Goal: Task Accomplishment & Management: Complete application form

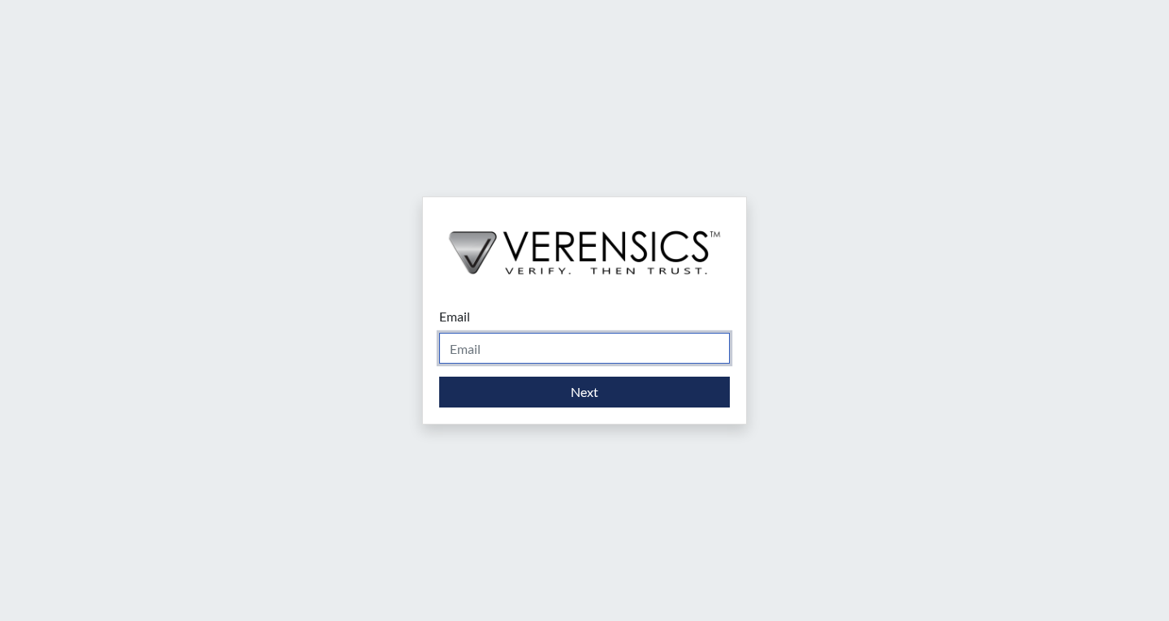
click at [530, 341] on input "Email" at bounding box center [584, 348] width 291 height 31
type input "[EMAIL_ADDRESS][PERSON_NAME][DOMAIN_NAME]"
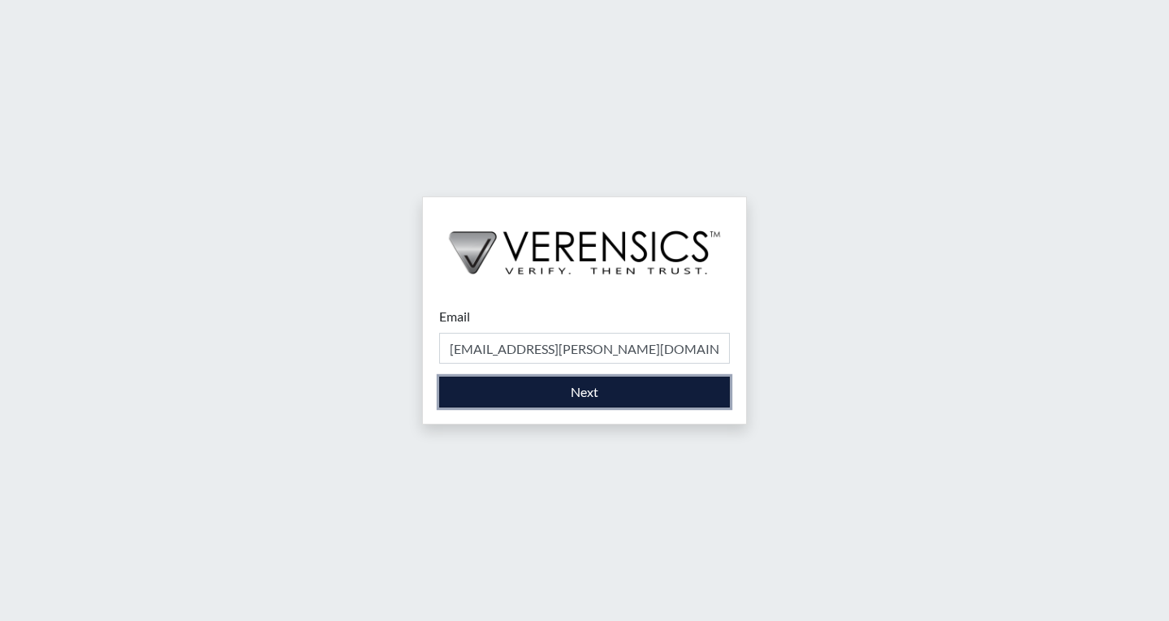
click at [543, 393] on button "Next" at bounding box center [584, 392] width 291 height 31
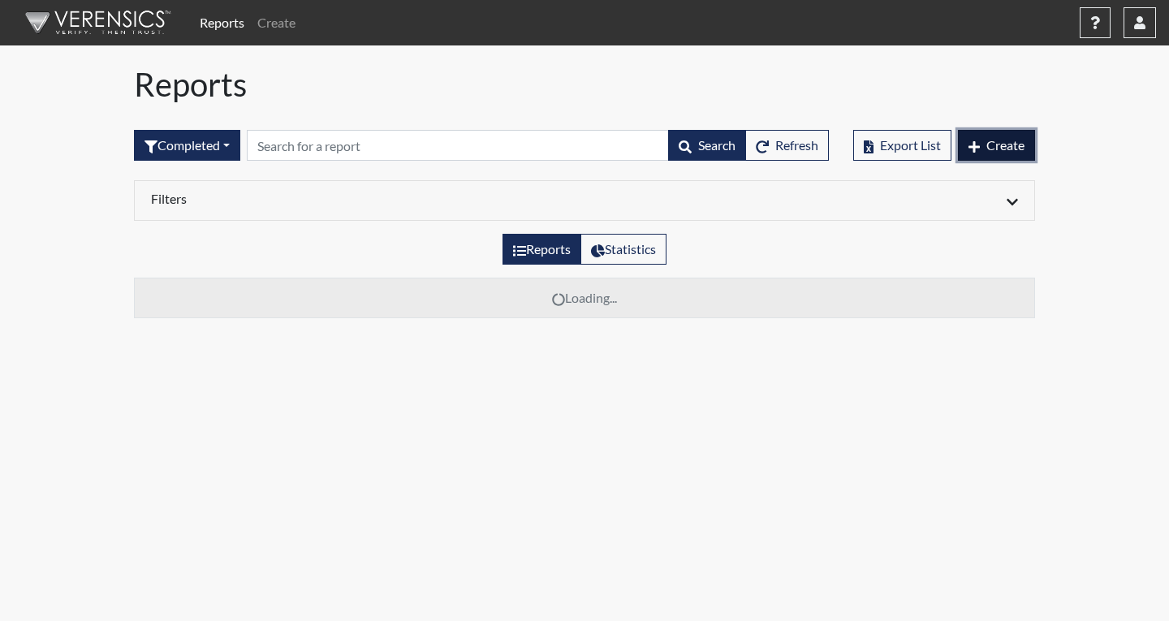
click at [998, 137] on span "Create" at bounding box center [1006, 144] width 38 height 15
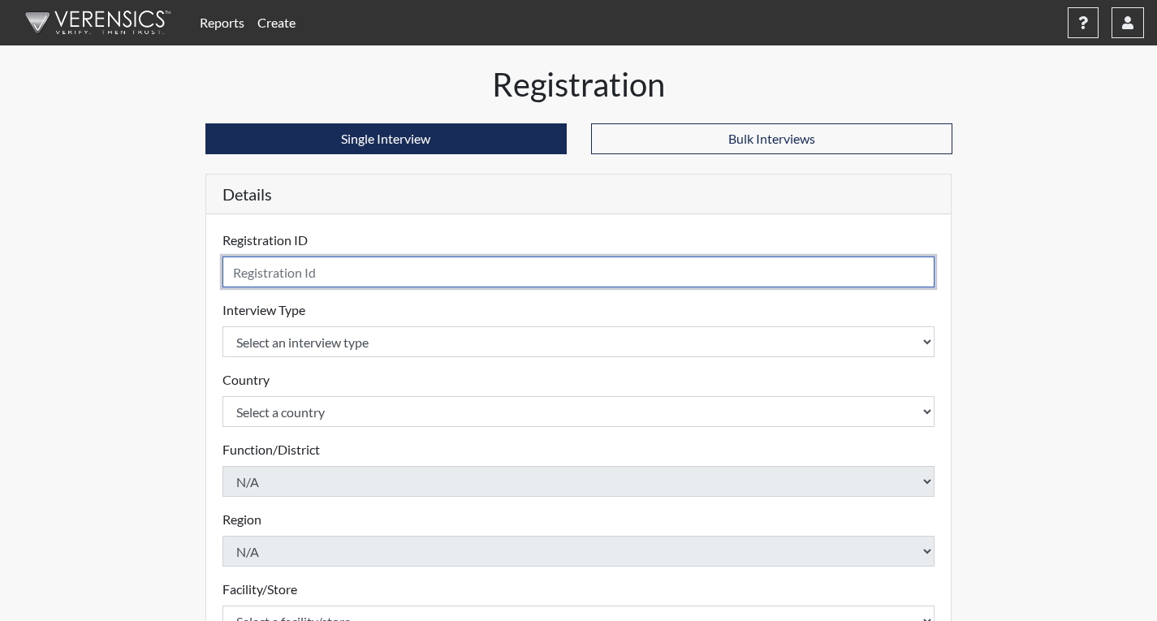
click at [491, 266] on input "text" at bounding box center [579, 272] width 713 height 31
type input "fen8234"
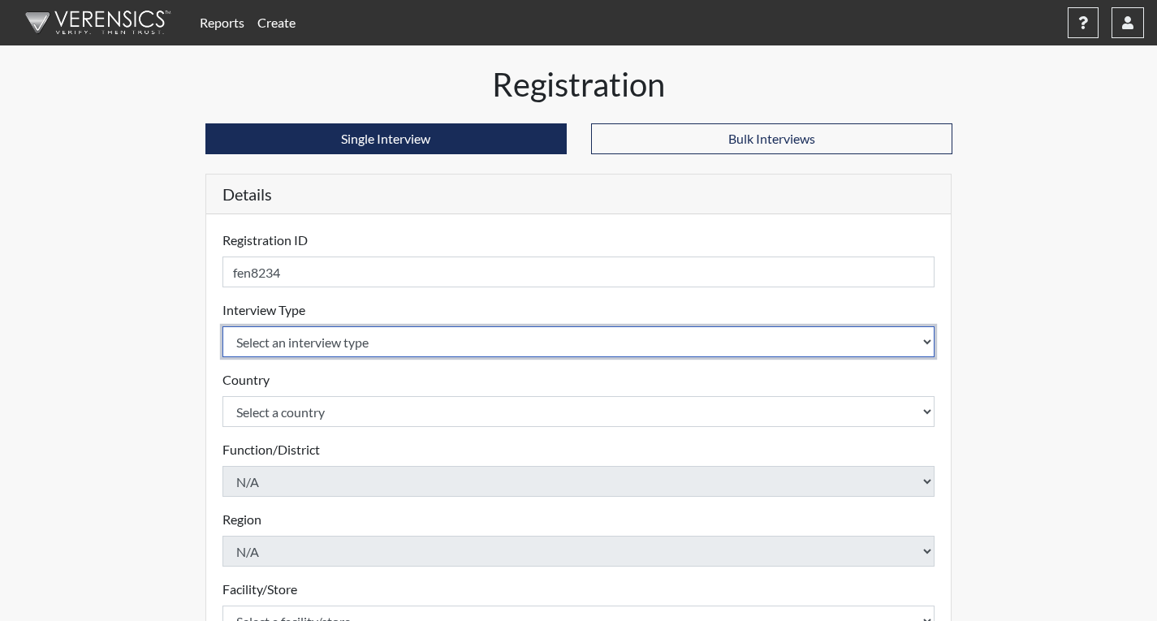
click at [437, 339] on select "Select an interview type Corrections Pre-Employment" at bounding box center [579, 341] width 713 height 31
select select "ff733e93-e1bf-11ea-9c9f-0eff0cf7eb8f"
click at [223, 326] on select "Select an interview type Corrections Pre-Employment" at bounding box center [579, 341] width 713 height 31
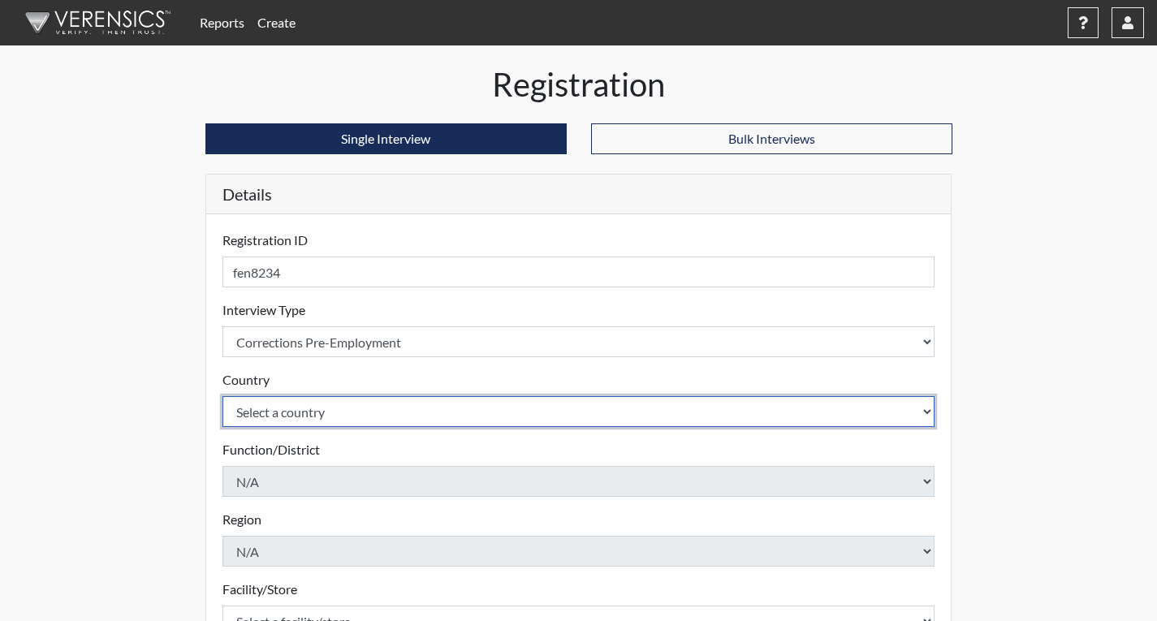
click at [426, 407] on select "Select a country [GEOGRAPHIC_DATA] [GEOGRAPHIC_DATA]" at bounding box center [579, 411] width 713 height 31
select select "united-states-of-[GEOGRAPHIC_DATA]"
click at [223, 396] on select "Select a country [GEOGRAPHIC_DATA] [GEOGRAPHIC_DATA]" at bounding box center [579, 411] width 713 height 31
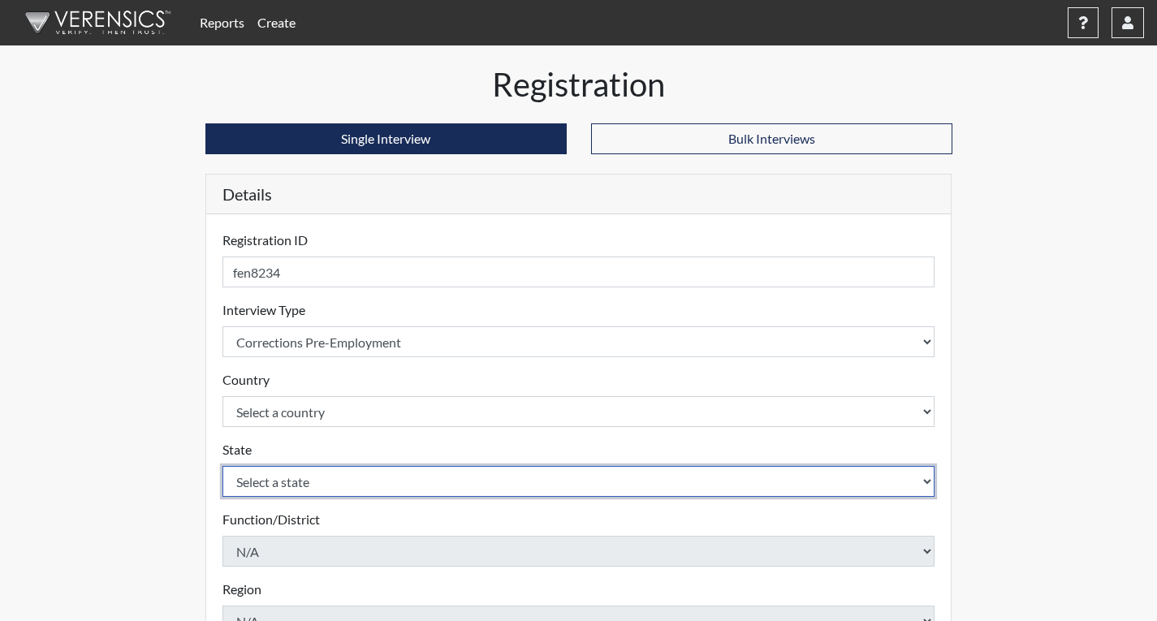
click at [391, 482] on select "Select a state [US_STATE] [US_STATE] [US_STATE] [US_STATE] [US_STATE] [US_STATE…" at bounding box center [579, 481] width 713 height 31
select select "GA"
click at [223, 466] on select "Select a state [US_STATE] [US_STATE] [US_STATE] [US_STATE] [US_STATE] [US_STATE…" at bounding box center [579, 481] width 713 height 31
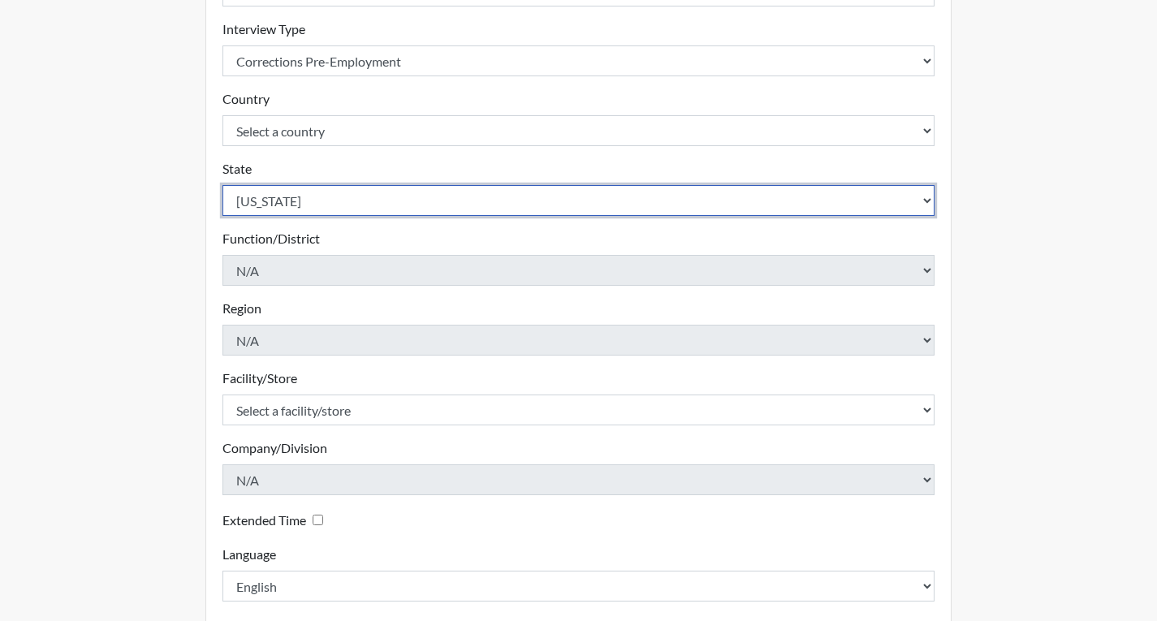
scroll to position [325, 0]
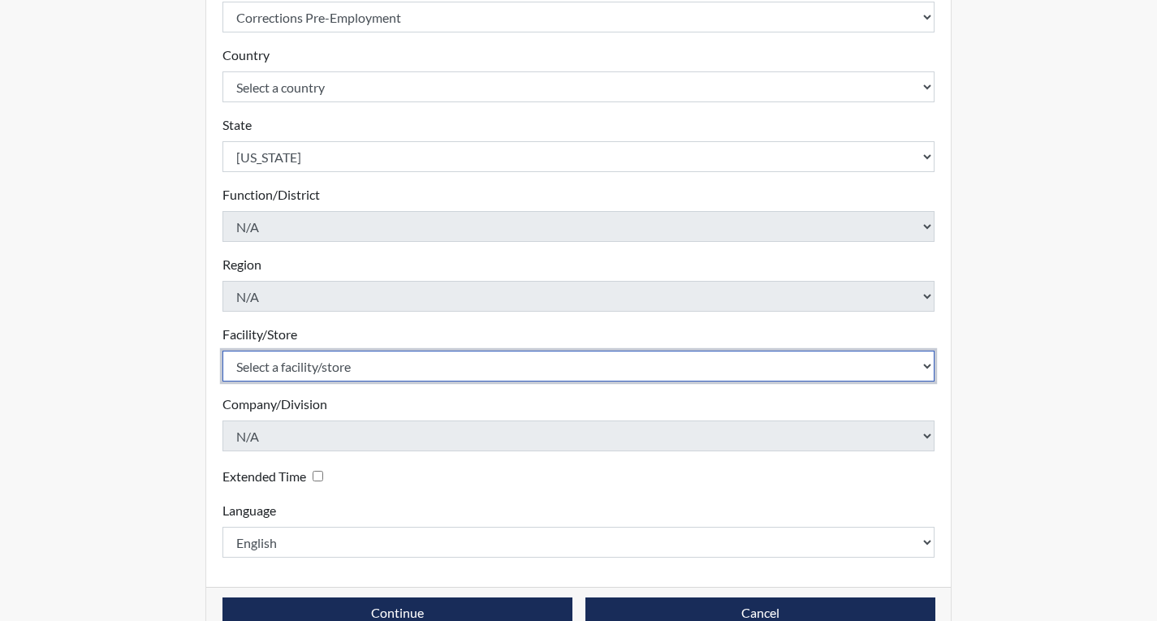
click at [364, 360] on select "Select a facility/store Coastal SP" at bounding box center [579, 366] width 713 height 31
select select "1ca32380-6dc3-48c7-adf5-9eb7d7284c70"
click at [223, 351] on select "Select a facility/store Coastal SP" at bounding box center [579, 366] width 713 height 31
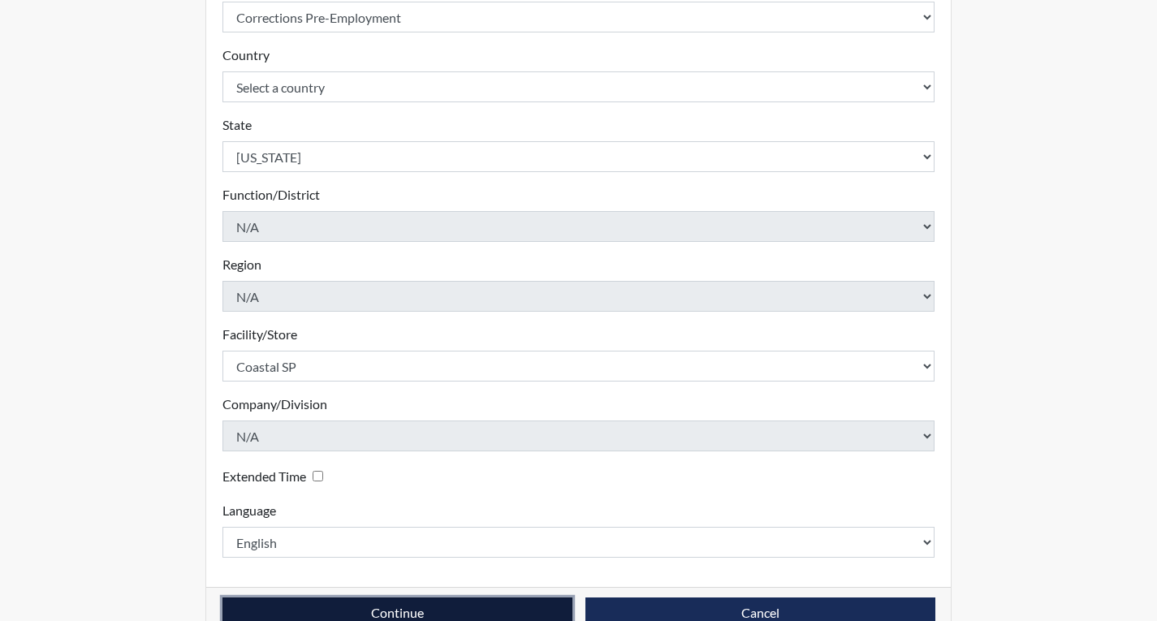
click at [450, 607] on button "Continue" at bounding box center [398, 613] width 350 height 31
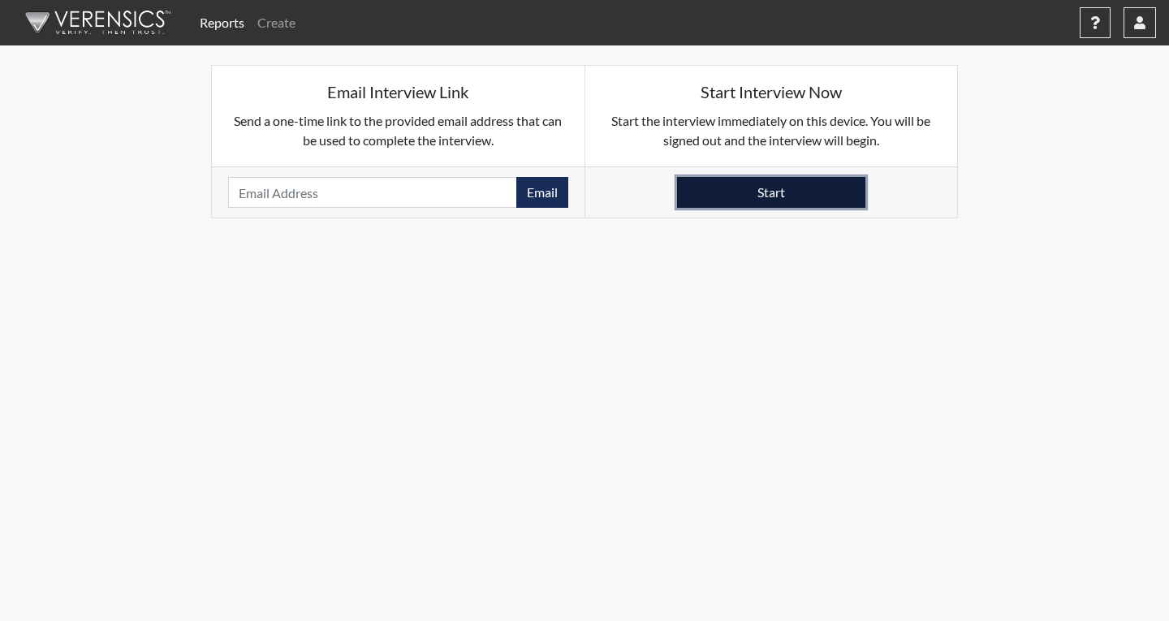
click at [739, 179] on button "Start" at bounding box center [771, 192] width 188 height 31
